Goal: Information Seeking & Learning: Check status

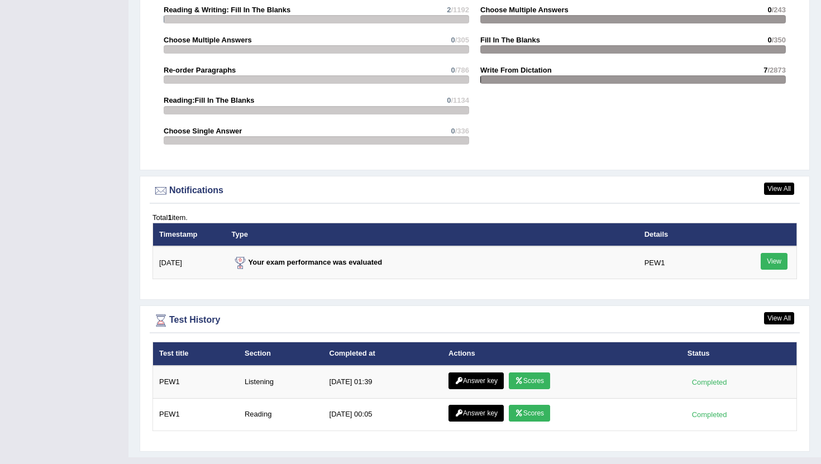
scroll to position [1214, 0]
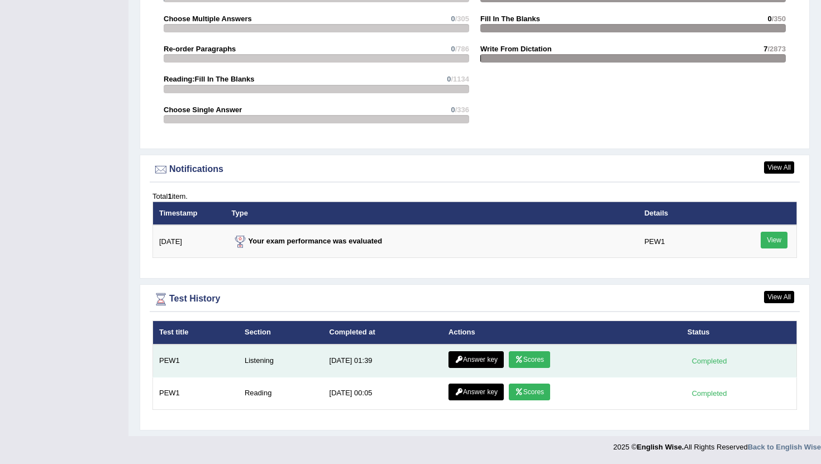
click at [543, 356] on link "Scores" at bounding box center [529, 359] width 41 height 17
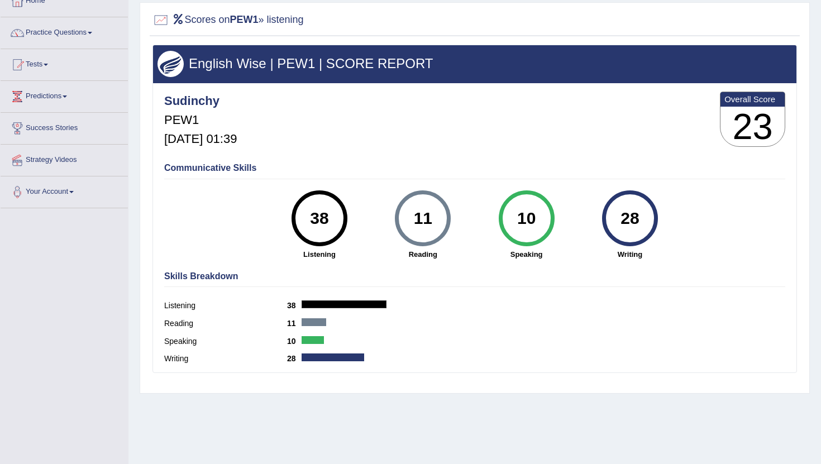
scroll to position [74, 0]
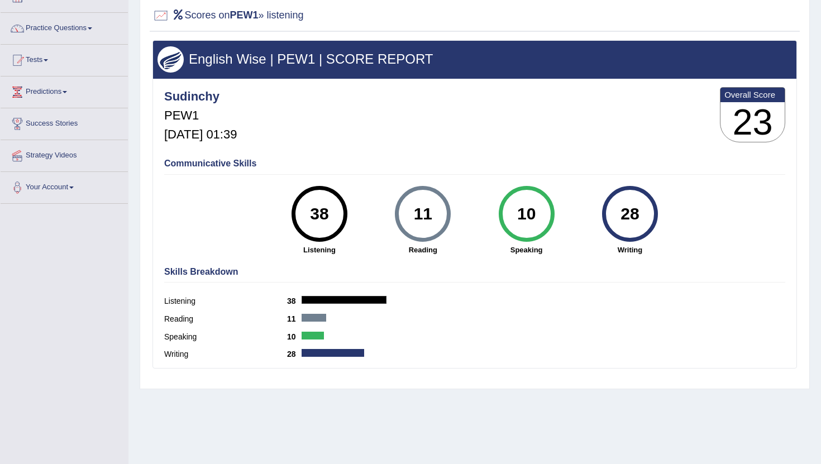
click at [309, 322] on div at bounding box center [314, 318] width 25 height 8
click at [352, 296] on div "Listening 38" at bounding box center [474, 303] width 621 height 18
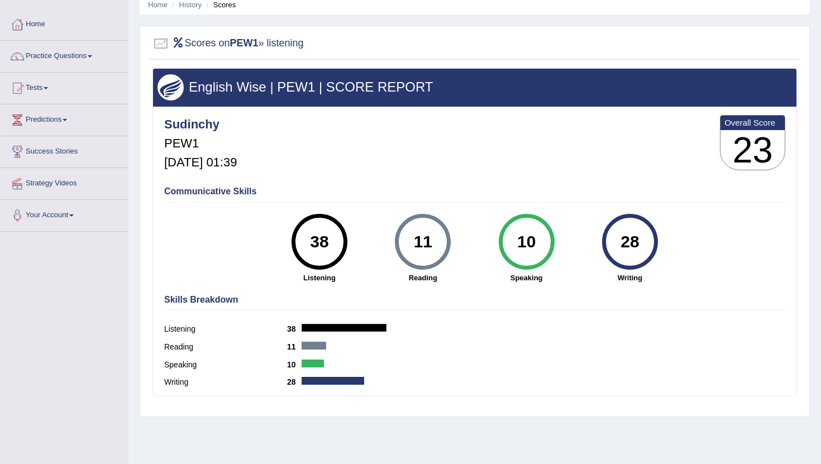
scroll to position [45, 0]
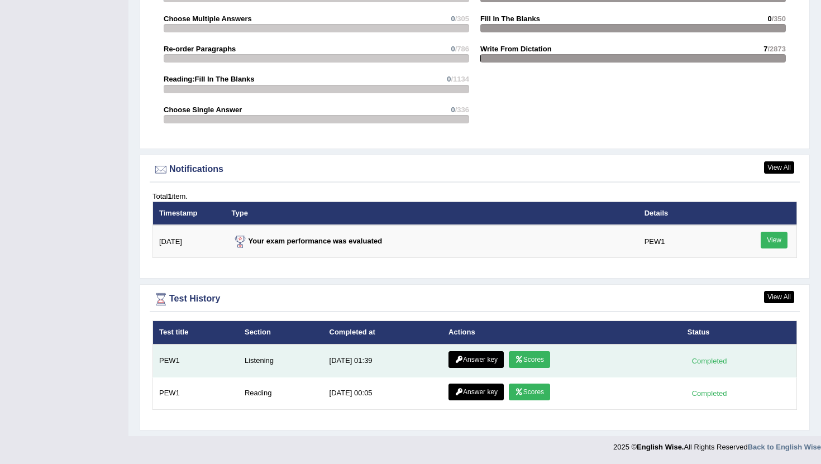
click at [468, 357] on link "Answer key" at bounding box center [476, 359] width 55 height 17
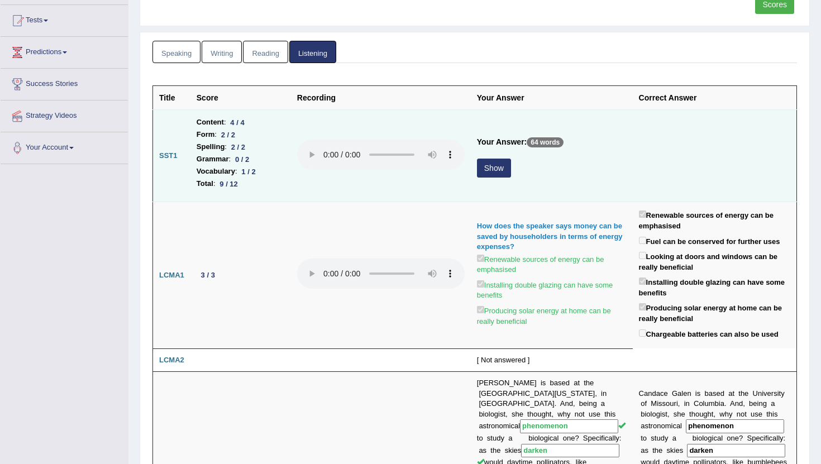
scroll to position [115, 0]
click at [487, 165] on button "Show" at bounding box center [494, 167] width 34 height 19
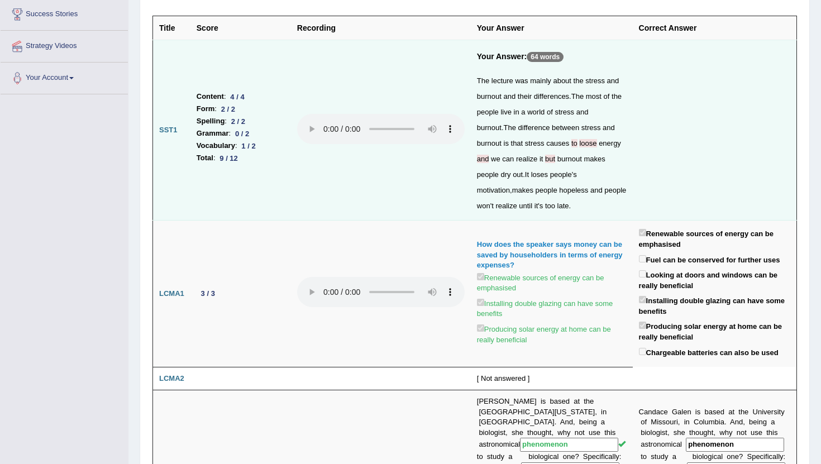
scroll to position [187, 0]
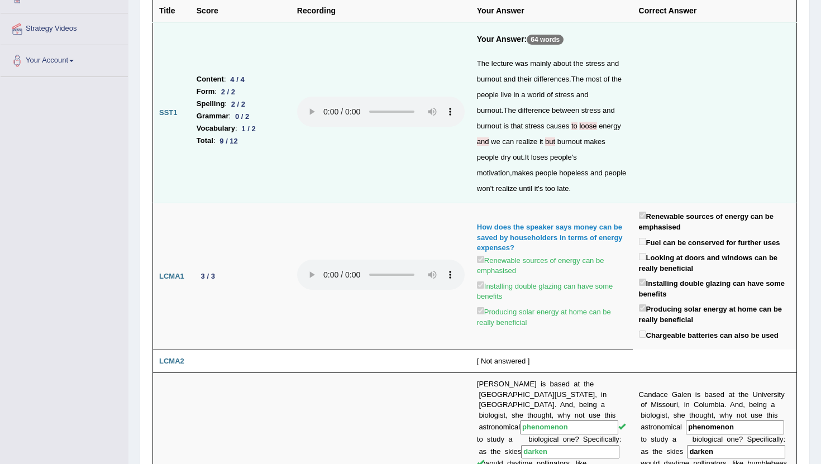
click at [487, 164] on div "The lecture was mainly about the stress and burnout and their differences . The…" at bounding box center [552, 126] width 150 height 141
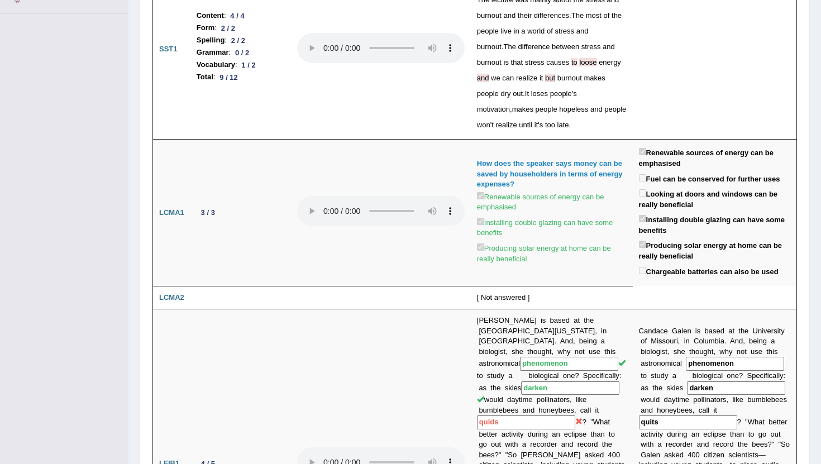
scroll to position [0, 0]
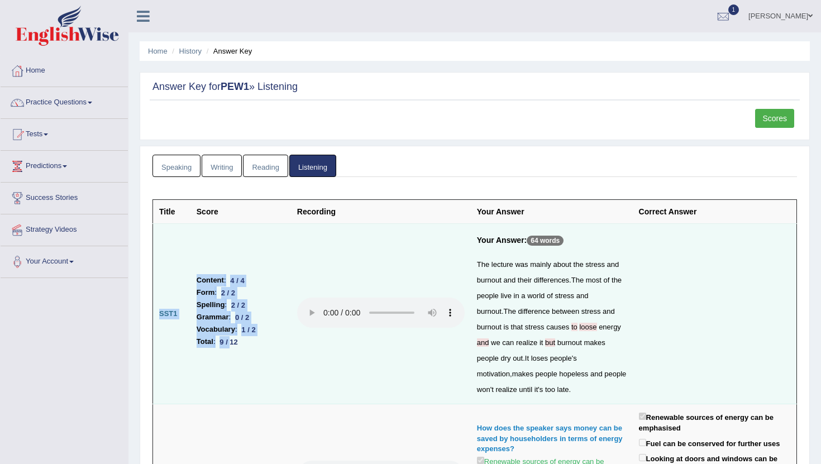
drag, startPoint x: 186, startPoint y: 279, endPoint x: 234, endPoint y: 349, distance: 84.3
click at [234, 346] on tr "SST1 Content : 4 / 4 Form : 2 / 2 Spelling : 2 / 2 Grammar : 0 / 2 Vocabulary :…" at bounding box center [475, 314] width 644 height 180
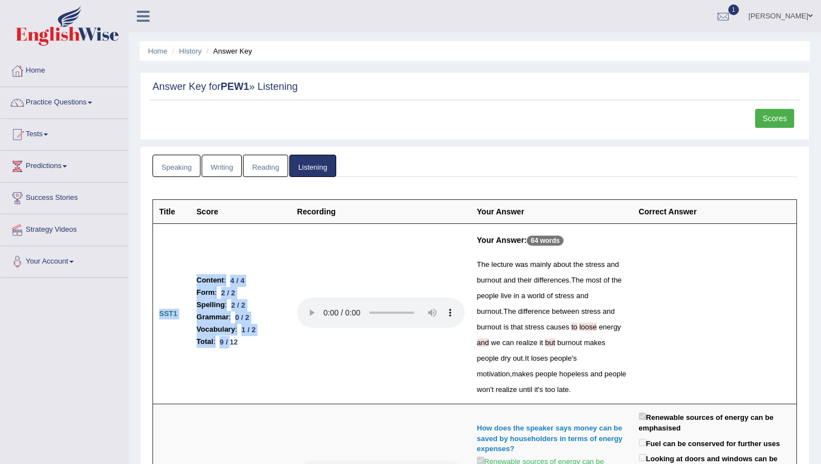
click at [771, 125] on link "Scores" at bounding box center [774, 118] width 39 height 19
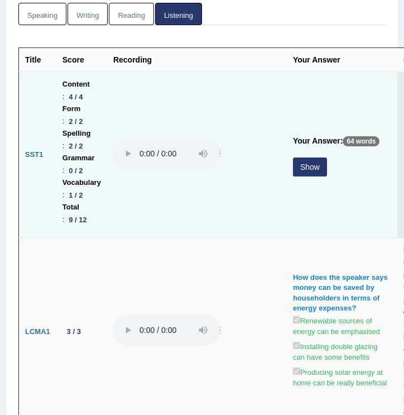
scroll to position [155, 0]
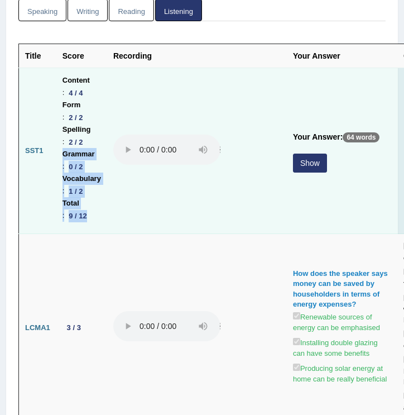
drag, startPoint x: 63, startPoint y: 152, endPoint x: 89, endPoint y: 215, distance: 67.6
click at [89, 215] on ul "Content : 4 / 4 Form : 2 / 2 Spelling : 2 / 2 Grammar : 0 / 2 Vocabulary : 1 / …" at bounding box center [82, 147] width 39 height 147
copy ul "Grammar : 0 / 2 Vocabulary : 1 / 2 Total : 9 / 12"
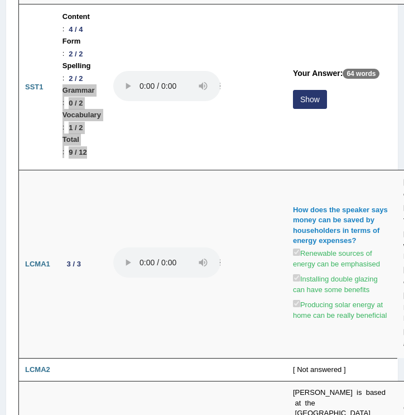
scroll to position [0, 0]
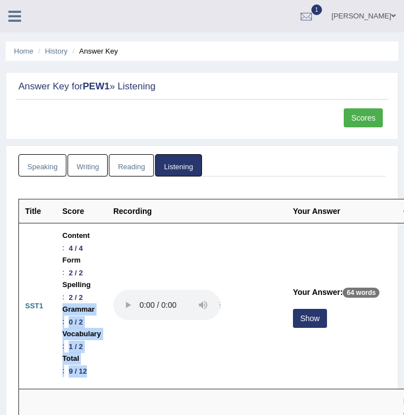
click at [352, 120] on link "Scores" at bounding box center [363, 117] width 39 height 19
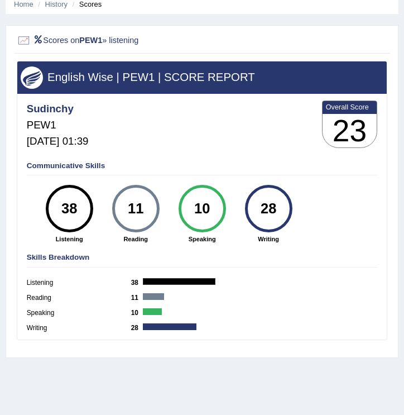
scroll to position [67, 0]
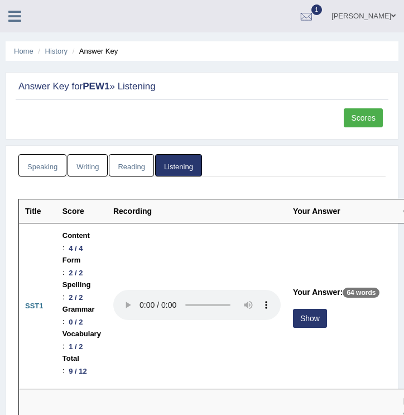
click at [134, 163] on link "Reading" at bounding box center [131, 165] width 45 height 23
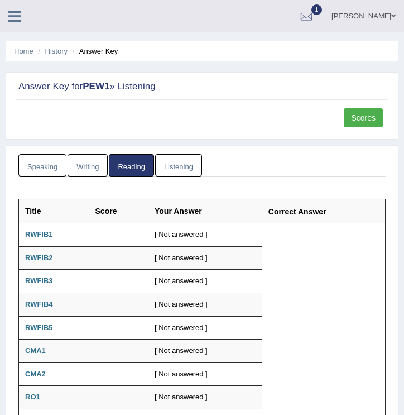
click at [21, 20] on icon at bounding box center [14, 16] width 13 height 15
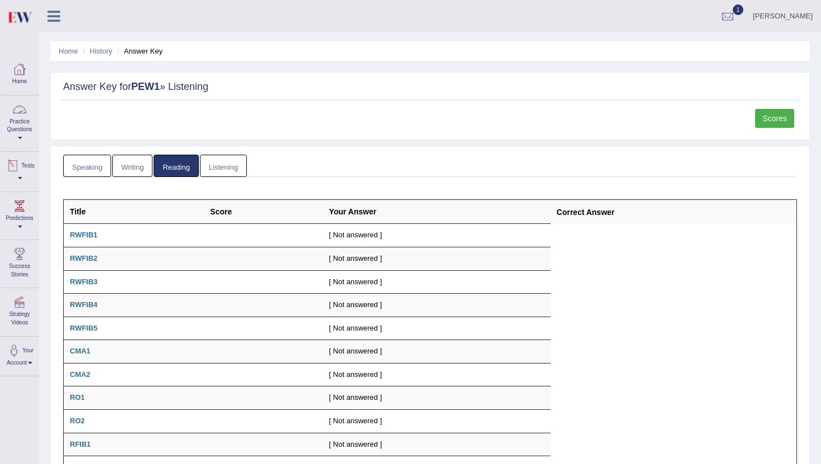
click at [23, 122] on link "Practice Questions" at bounding box center [20, 122] width 38 height 53
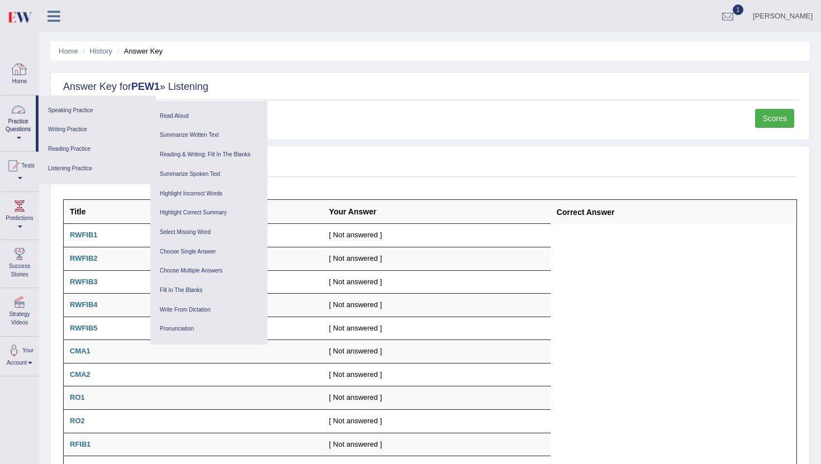
click at [14, 64] on div at bounding box center [19, 69] width 17 height 17
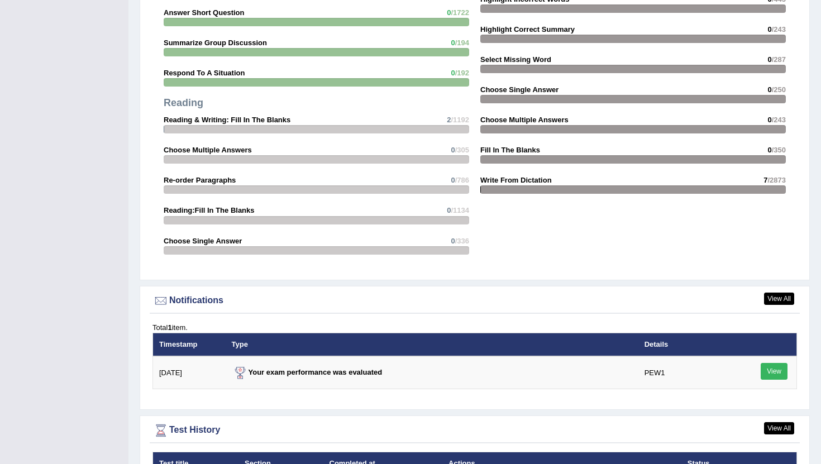
scroll to position [1214, 0]
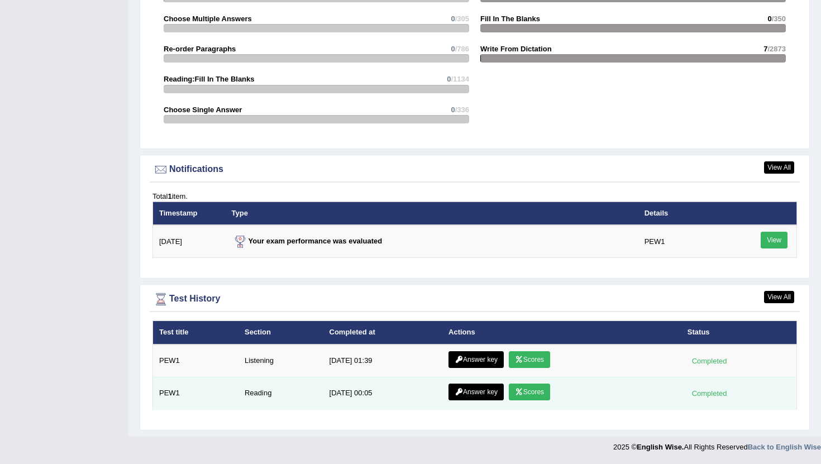
click at [471, 393] on link "Answer key" at bounding box center [476, 392] width 55 height 17
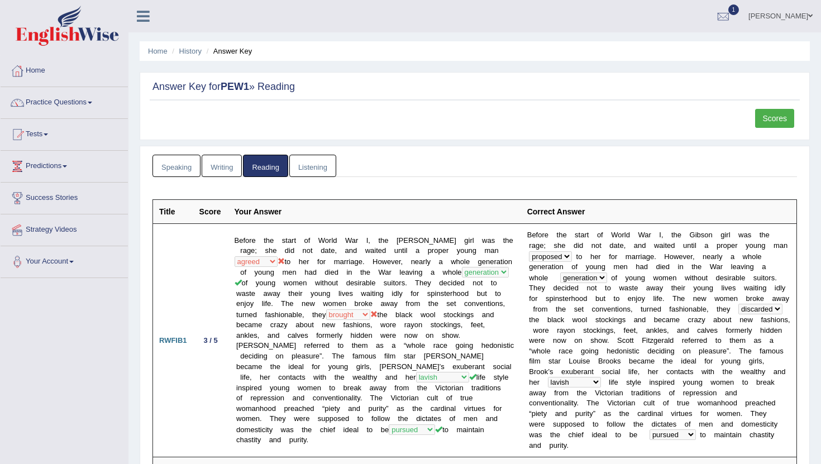
click at [768, 120] on link "Scores" at bounding box center [774, 118] width 39 height 19
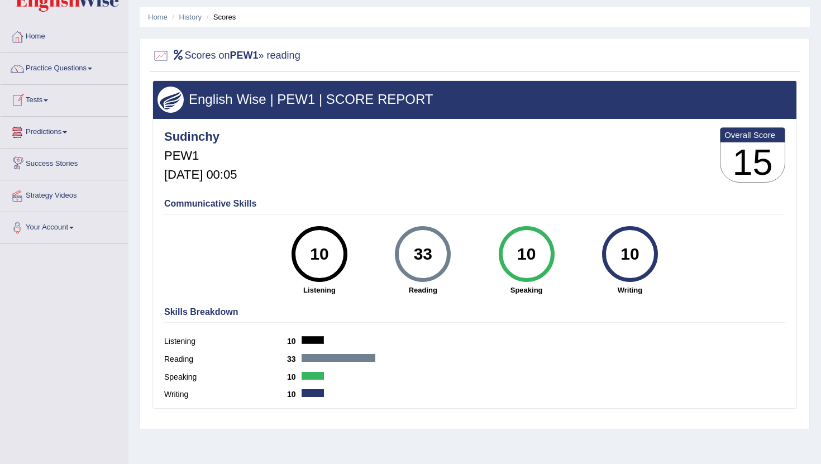
scroll to position [19, 0]
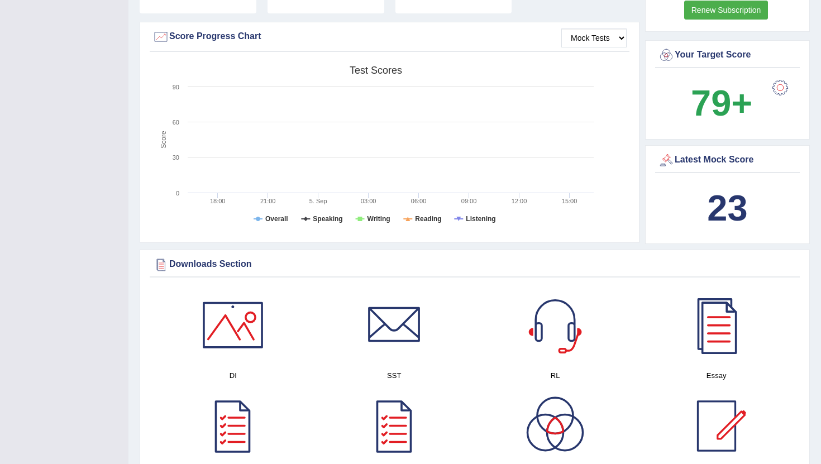
scroll to position [321, 0]
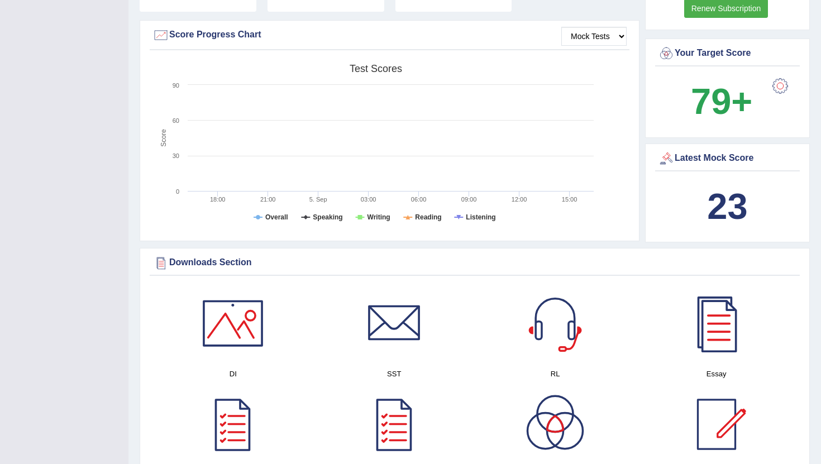
click at [726, 181] on div "23" at bounding box center [727, 207] width 139 height 54
click at [717, 163] on div "Latest Mock Score" at bounding box center [727, 158] width 139 height 17
click at [775, 89] on div at bounding box center [780, 86] width 22 height 22
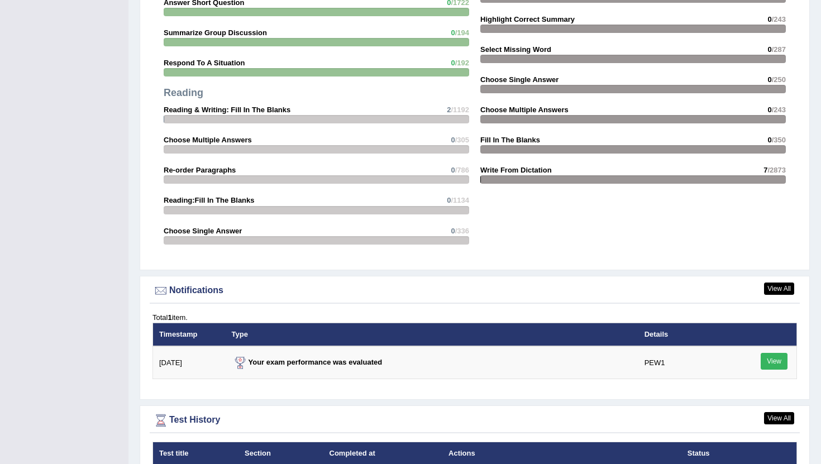
scroll to position [1214, 0]
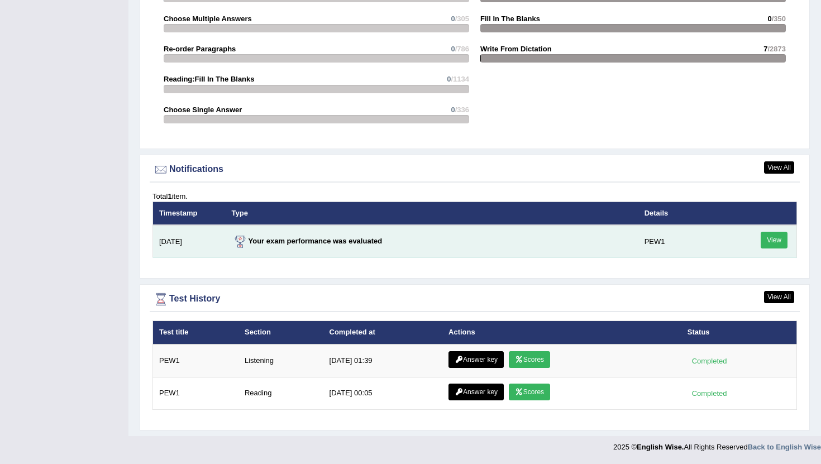
click at [781, 239] on link "View" at bounding box center [774, 240] width 27 height 17
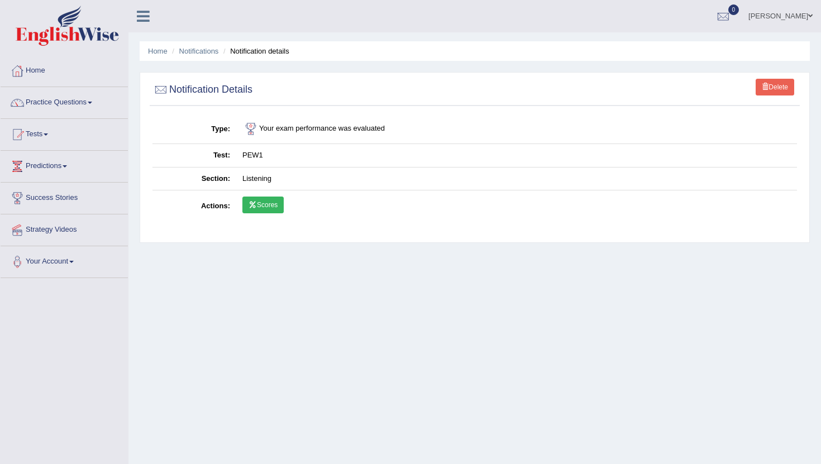
click at [263, 202] on link "Scores" at bounding box center [262, 205] width 41 height 17
click at [80, 32] on img at bounding box center [67, 26] width 103 height 40
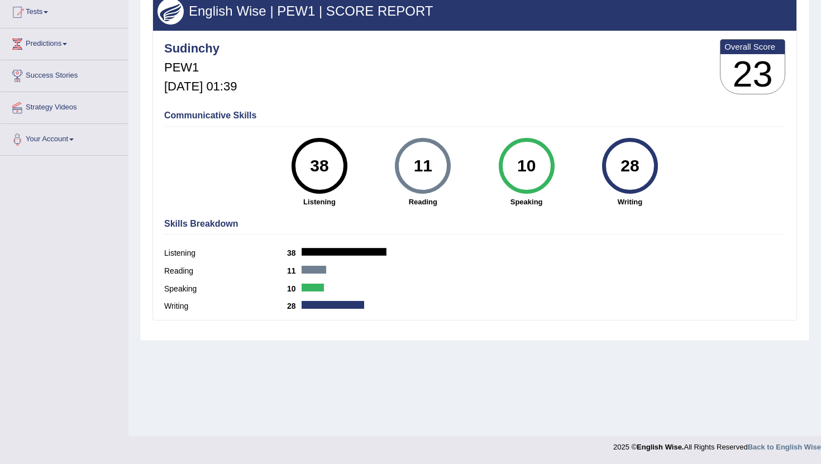
scroll to position [66, 0]
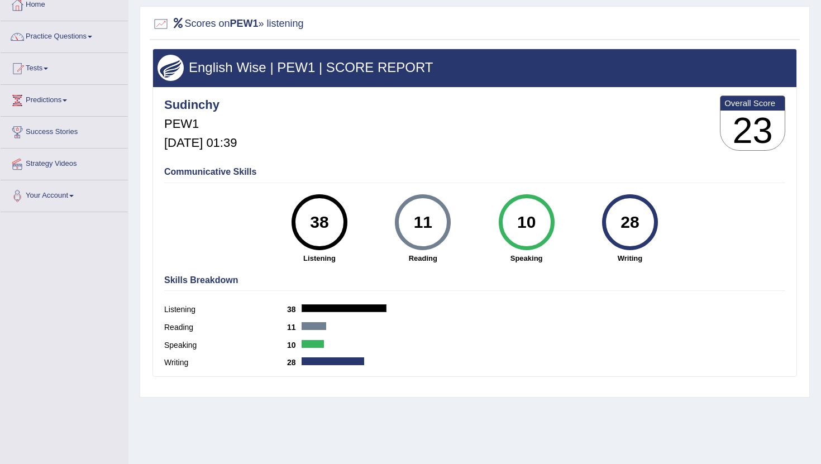
click at [235, 171] on h4 "Communicative Skills" at bounding box center [474, 172] width 621 height 10
drag, startPoint x: 266, startPoint y: 219, endPoint x: 304, endPoint y: 228, distance: 39.7
click at [304, 228] on div "Communicative Skills 38 Listening 11 Reading 10 Speaking 28 Writing" at bounding box center [474, 214] width 627 height 106
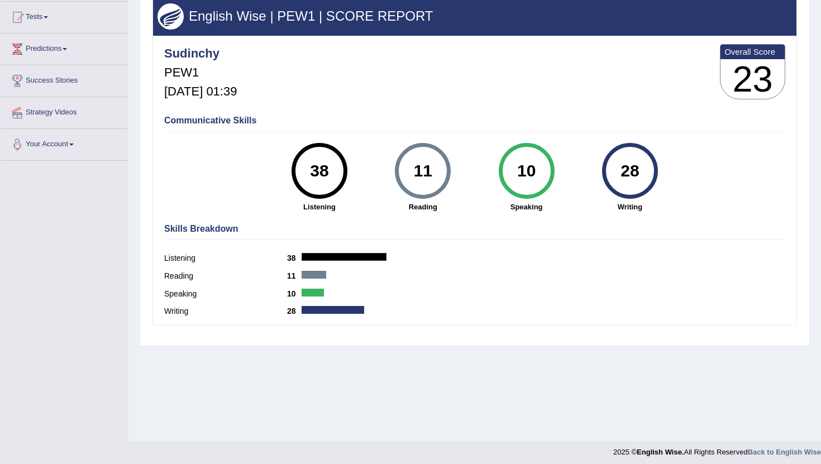
scroll to position [122, 0]
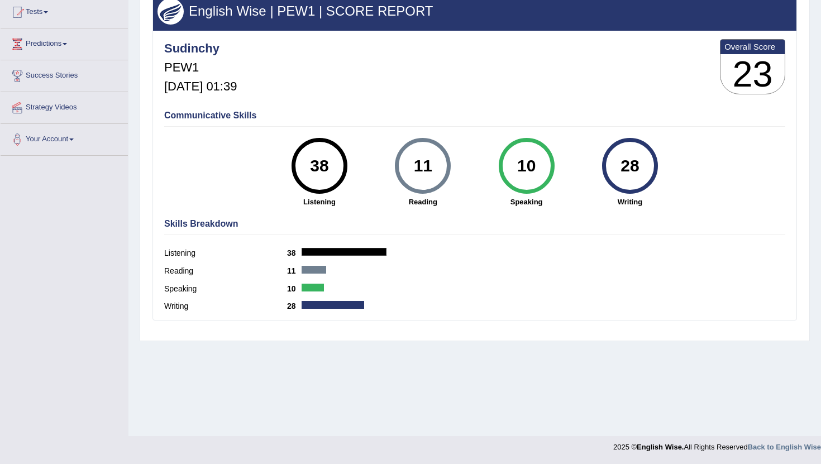
click at [552, 129] on div "Communicative Skills 38 Listening 11 Reading 10 Speaking 28 Writing" at bounding box center [474, 158] width 627 height 106
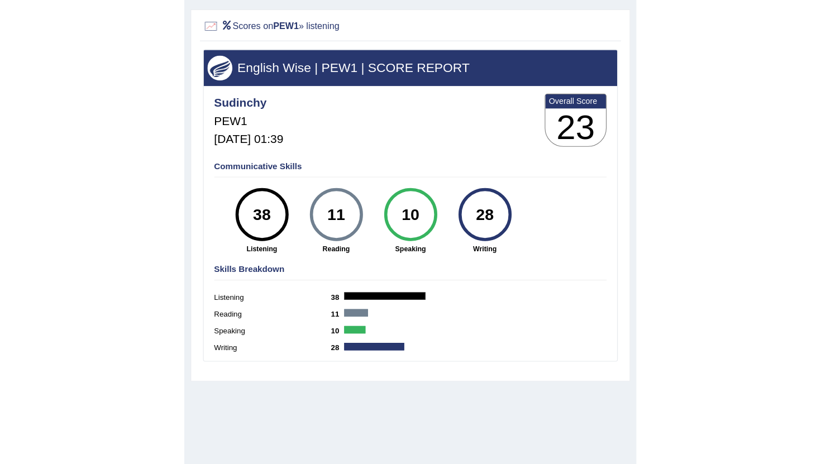
scroll to position [64, 0]
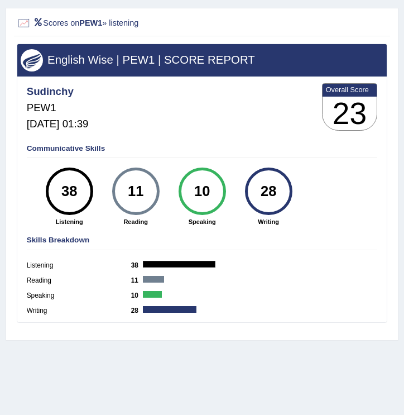
click at [252, 128] on div "Sudinchy PEW1 Sep 6, 2025, 01:39 Overall Score 23" at bounding box center [202, 109] width 356 height 56
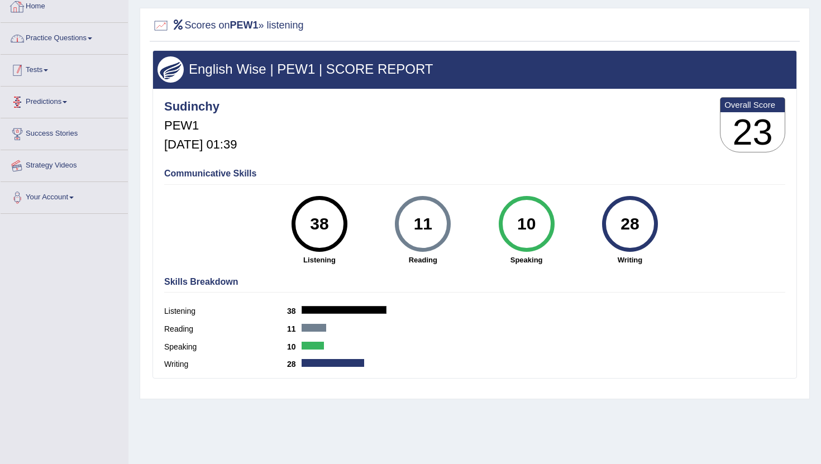
scroll to position [0, 0]
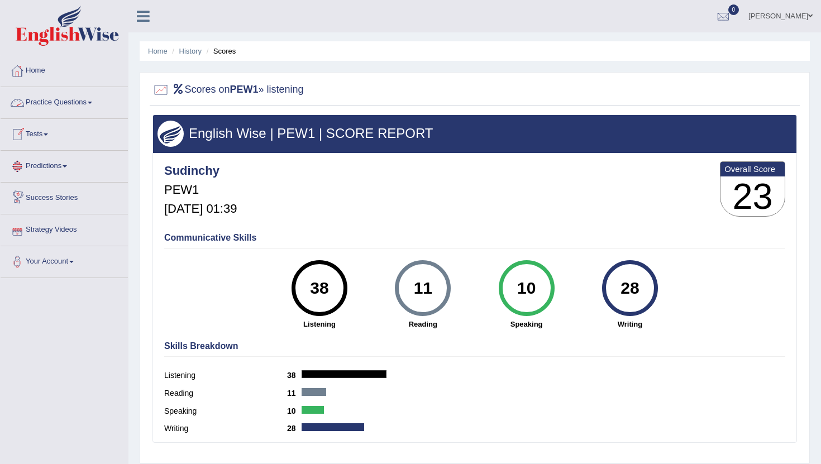
click at [61, 66] on link "Home" at bounding box center [64, 69] width 127 height 28
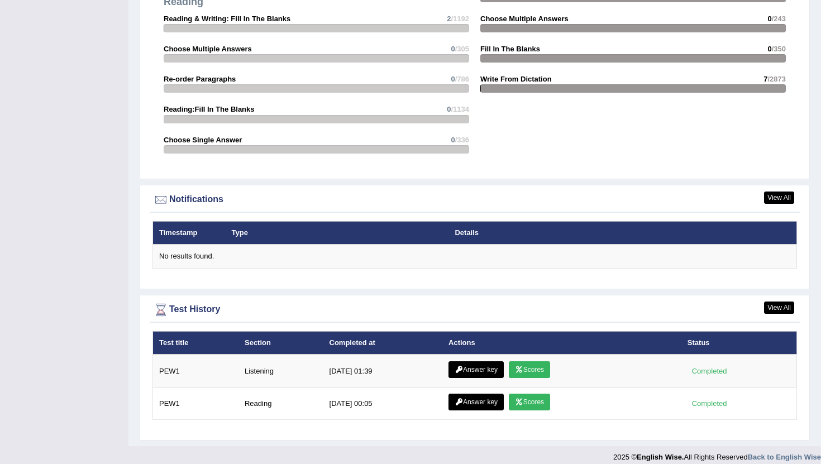
scroll to position [1194, 0]
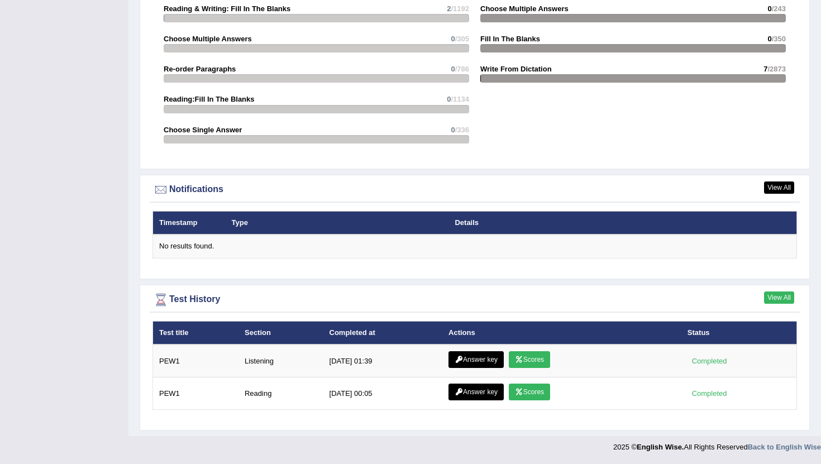
click at [785, 292] on link "View All" at bounding box center [779, 298] width 30 height 12
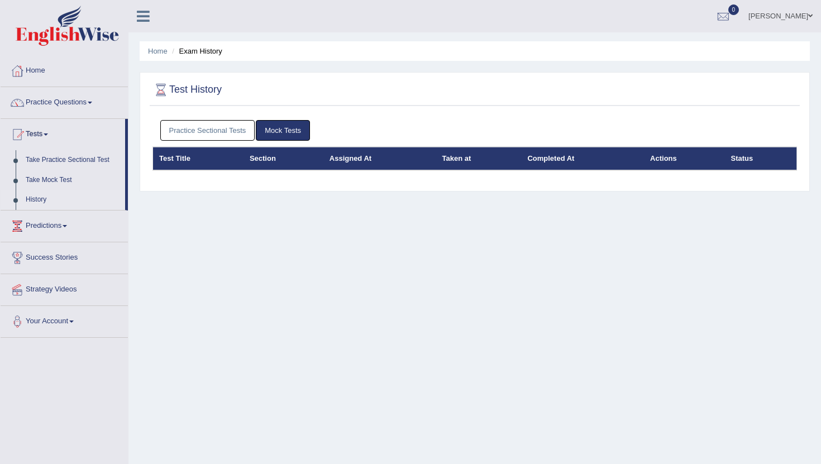
click at [280, 133] on link "Mock Tests" at bounding box center [283, 130] width 54 height 21
click at [225, 133] on link "Practice Sectional Tests" at bounding box center [207, 130] width 95 height 21
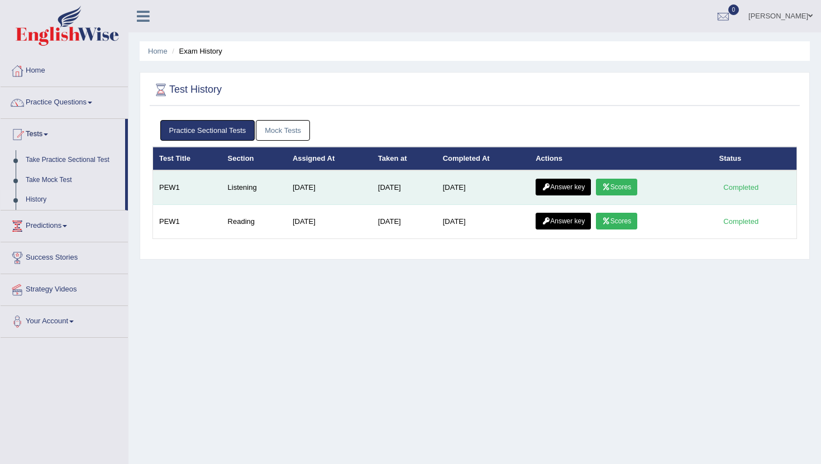
click at [631, 187] on link "Scores" at bounding box center [616, 187] width 41 height 17
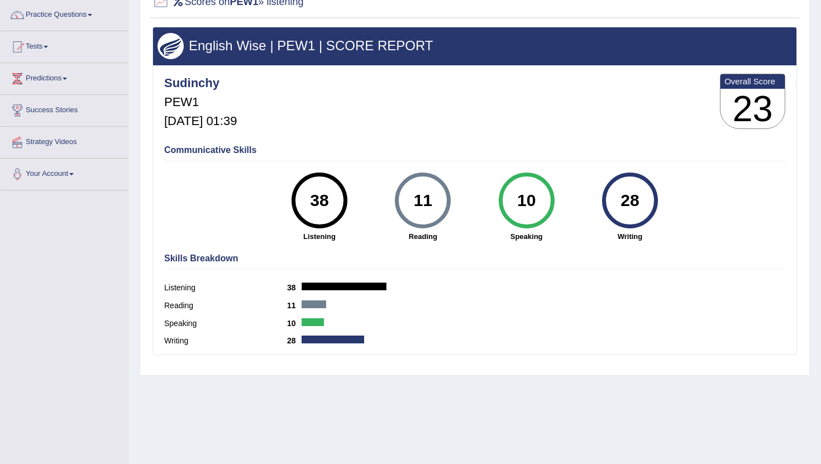
scroll to position [122, 0]
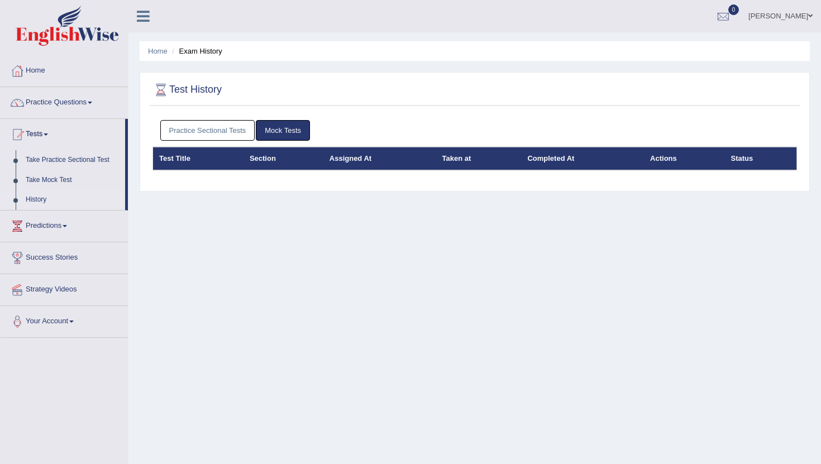
click at [202, 138] on link "Practice Sectional Tests" at bounding box center [207, 130] width 95 height 21
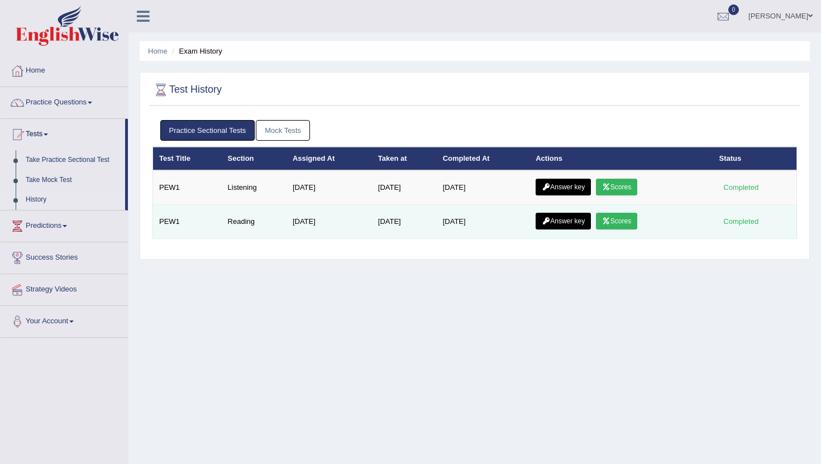
click at [630, 215] on link "Scores" at bounding box center [616, 221] width 41 height 17
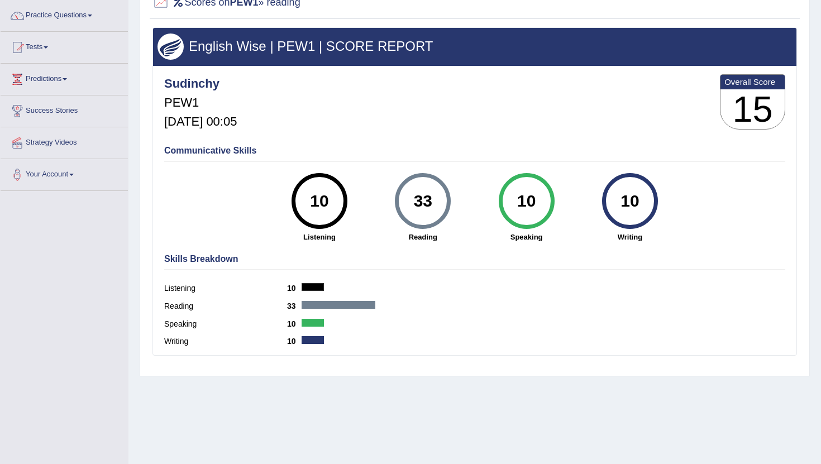
scroll to position [84, 0]
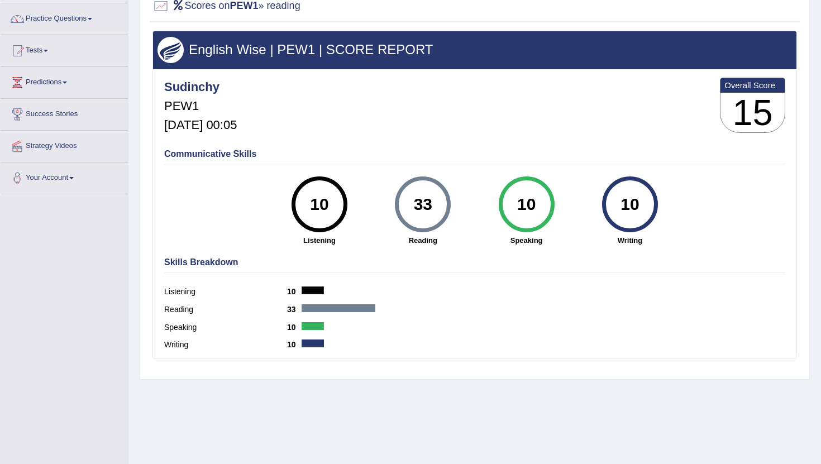
click at [481, 80] on div "Sudinchy PEW1 Aug 29, 2025, 00:05 Overall Score 15" at bounding box center [474, 108] width 627 height 66
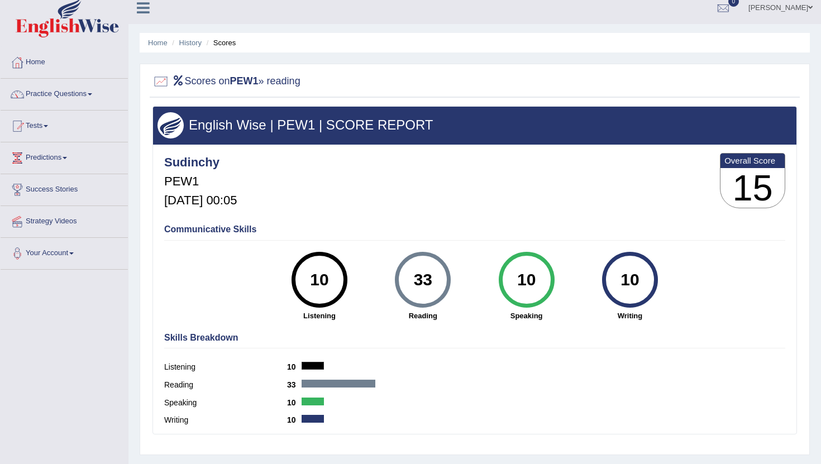
scroll to position [1, 0]
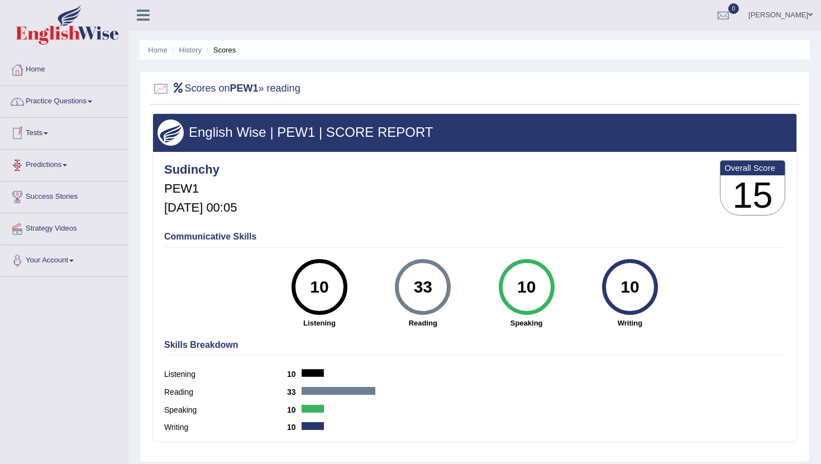
click at [43, 129] on link "Tests" at bounding box center [64, 132] width 127 height 28
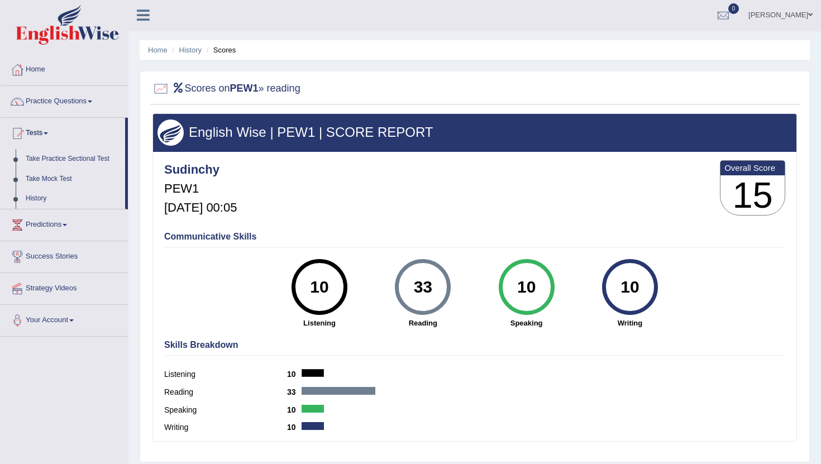
click at [78, 154] on link "Take Practice Sectional Test" at bounding box center [73, 159] width 104 height 20
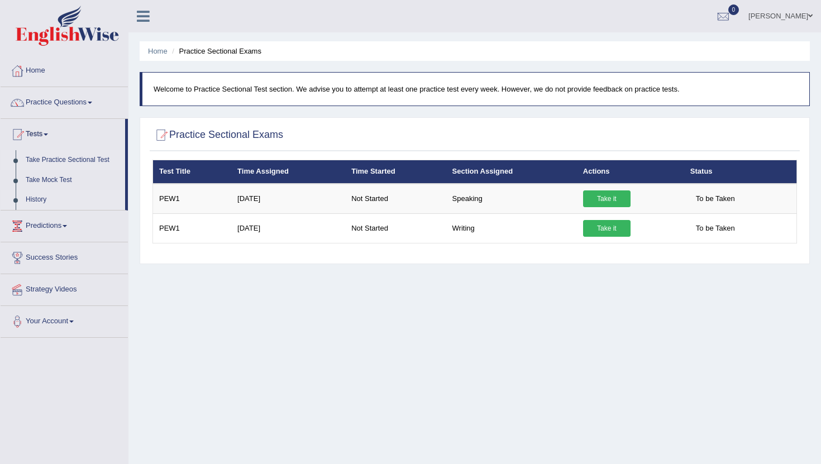
click at [40, 199] on link "History" at bounding box center [73, 200] width 104 height 20
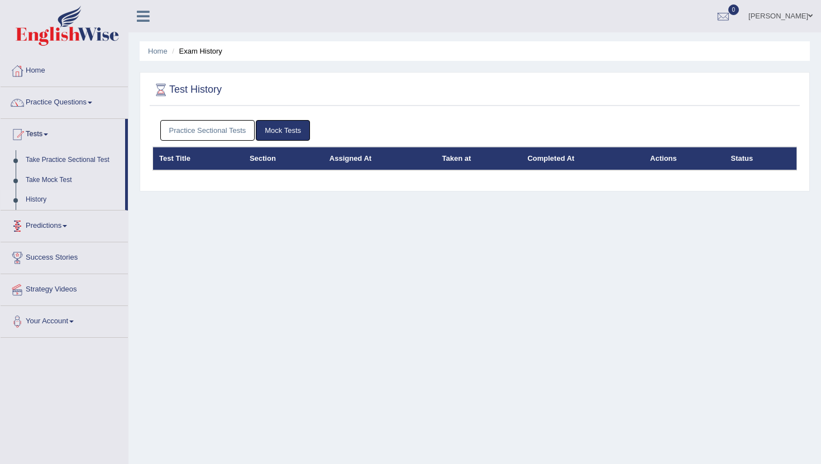
click at [198, 137] on link "Practice Sectional Tests" at bounding box center [207, 130] width 95 height 21
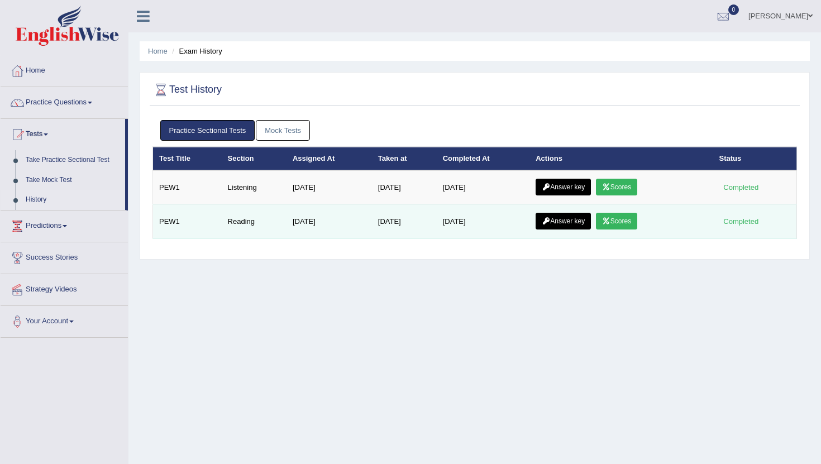
click at [619, 220] on link "Scores" at bounding box center [616, 221] width 41 height 17
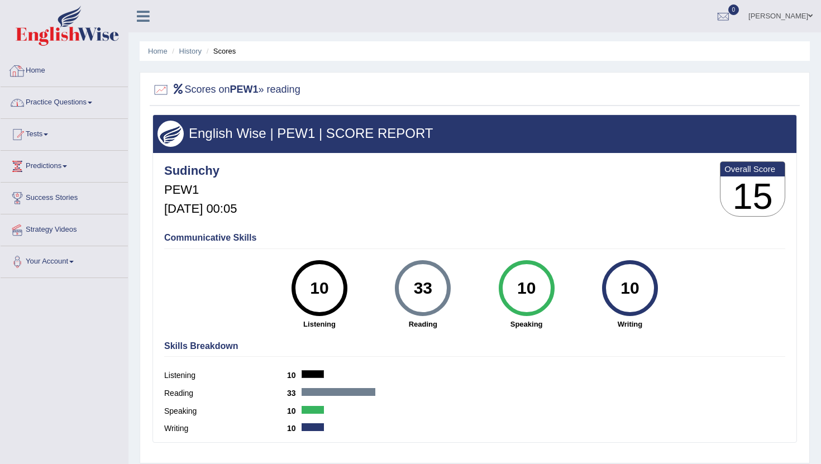
click at [90, 90] on link "Practice Questions" at bounding box center [64, 101] width 127 height 28
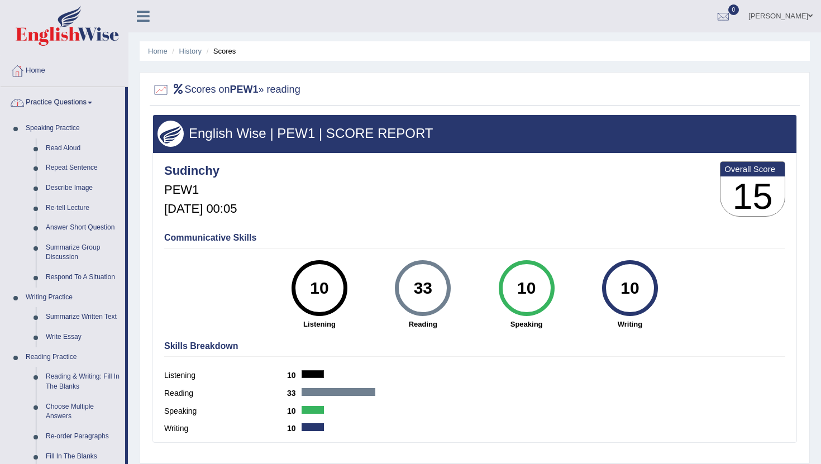
click at [90, 90] on link "Practice Questions" at bounding box center [63, 101] width 125 height 28
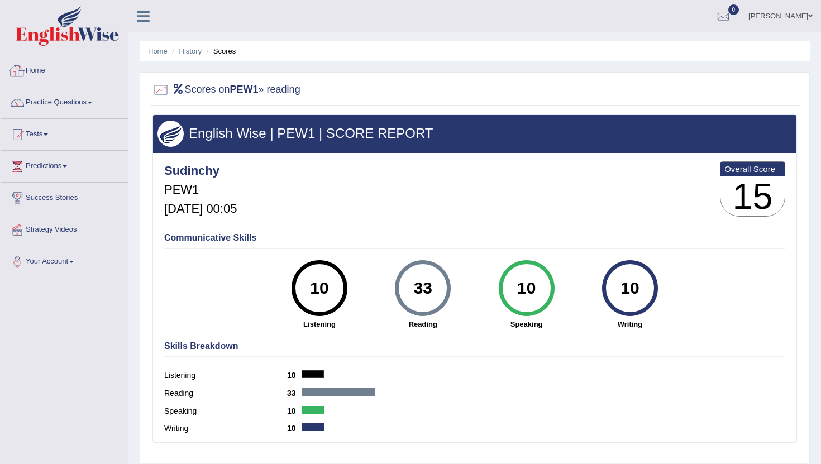
click at [143, 11] on icon at bounding box center [143, 16] width 13 height 15
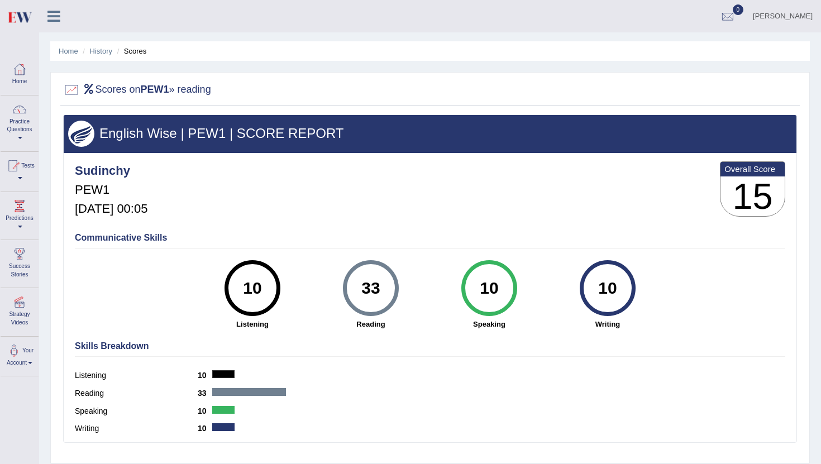
click at [59, 7] on link at bounding box center [54, 15] width 30 height 17
